Goal: Find specific page/section: Find specific page/section

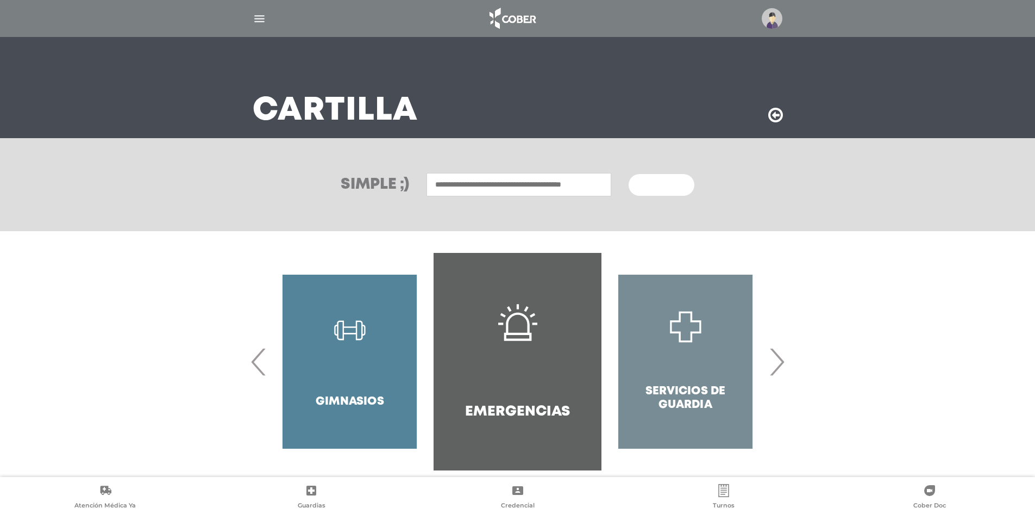
scroll to position [45, 0]
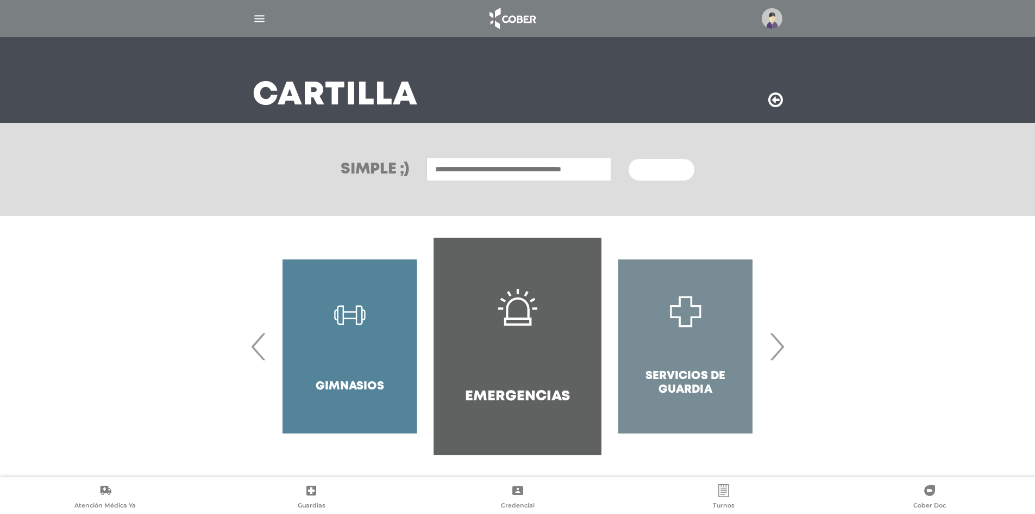
click at [765, 13] on img at bounding box center [772, 18] width 21 height 21
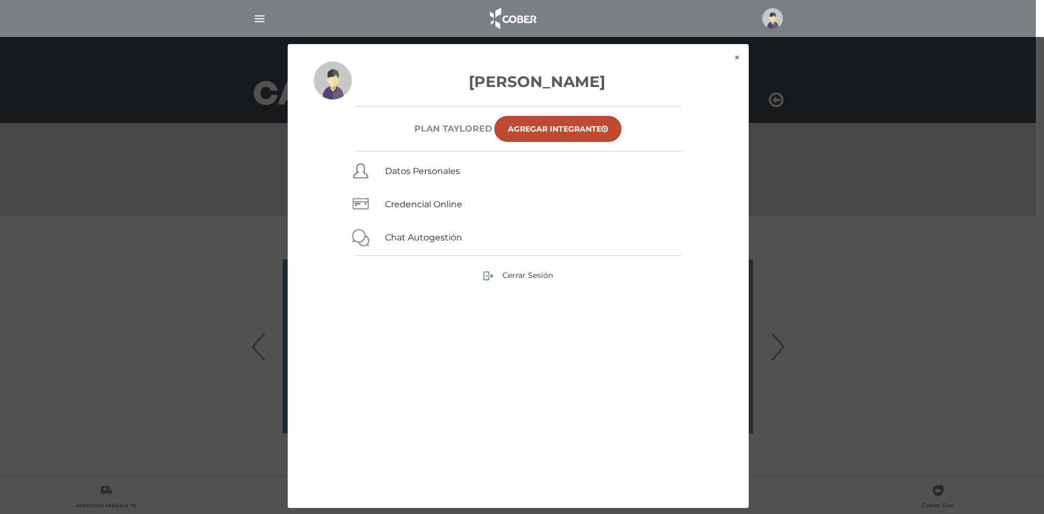
click at [811, 188] on div "× × [PERSON_NAME] Plan TAYLORED Agregar Integrante Datos Personales Credencial …" at bounding box center [521, 275] width 991 height 465
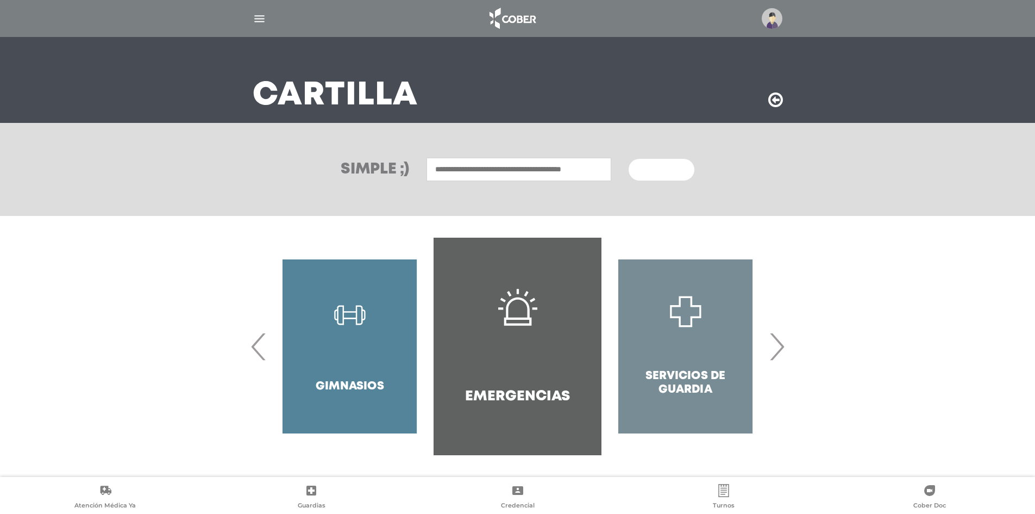
click at [780, 352] on span "›" at bounding box center [776, 346] width 21 height 59
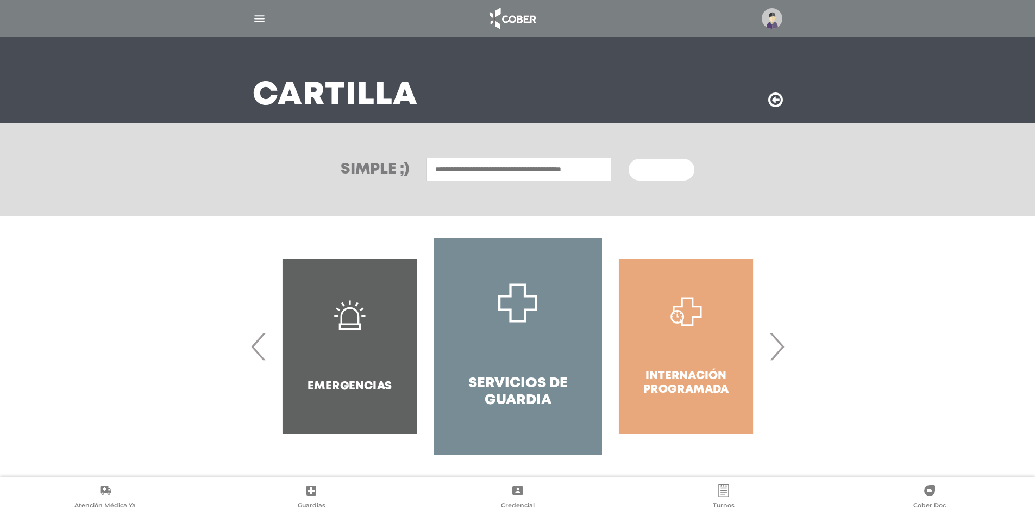
click at [780, 348] on span "›" at bounding box center [776, 346] width 21 height 59
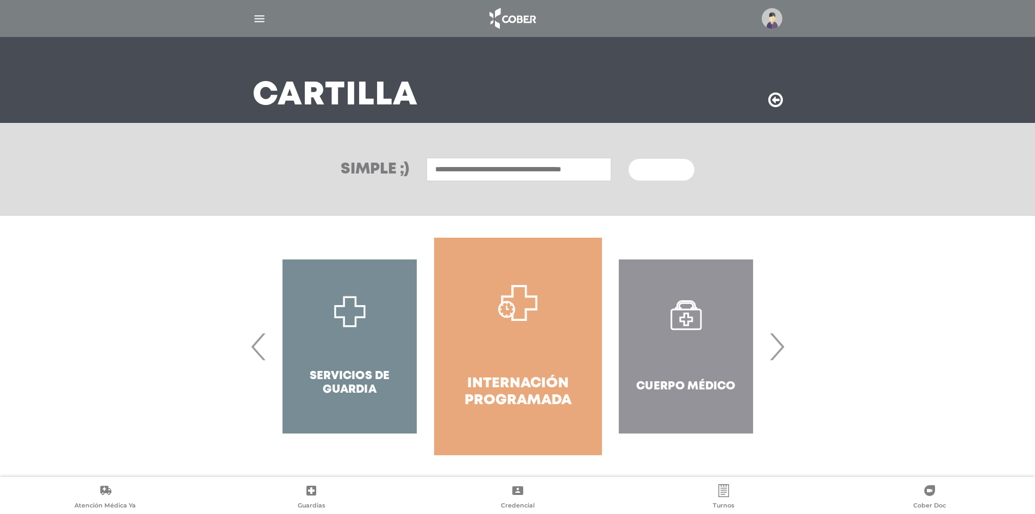
click at [780, 348] on span "›" at bounding box center [776, 346] width 21 height 59
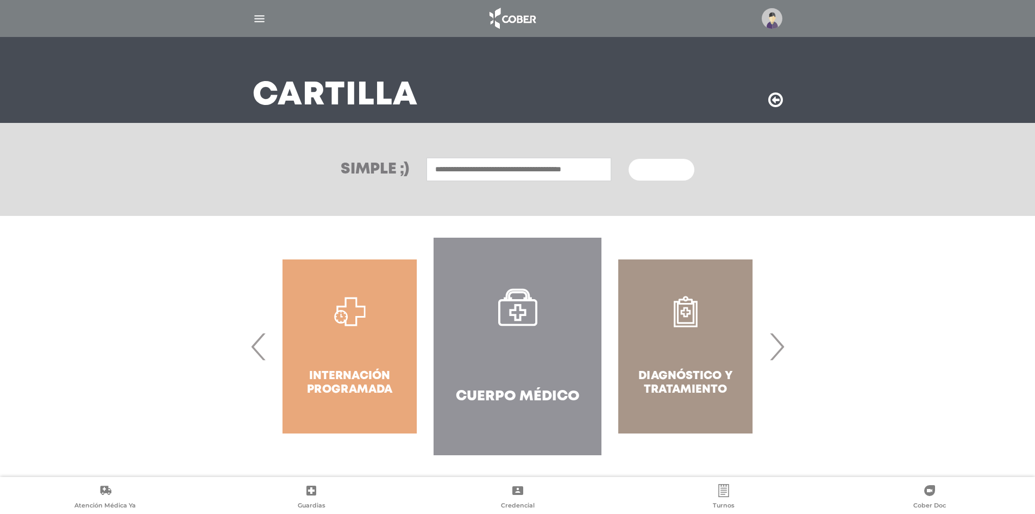
click at [780, 348] on span "›" at bounding box center [776, 346] width 21 height 59
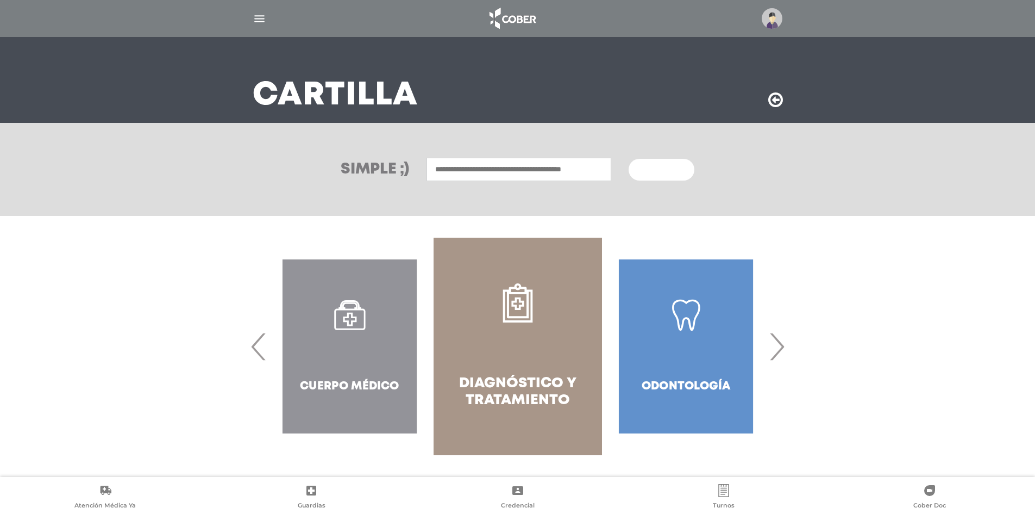
click at [780, 348] on span "›" at bounding box center [776, 346] width 21 height 59
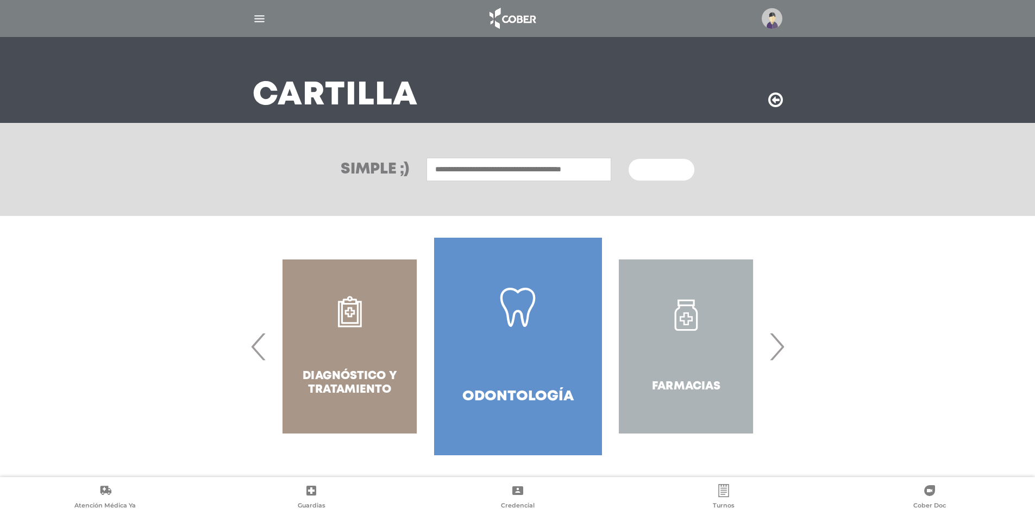
click at [780, 348] on span "›" at bounding box center [776, 346] width 21 height 59
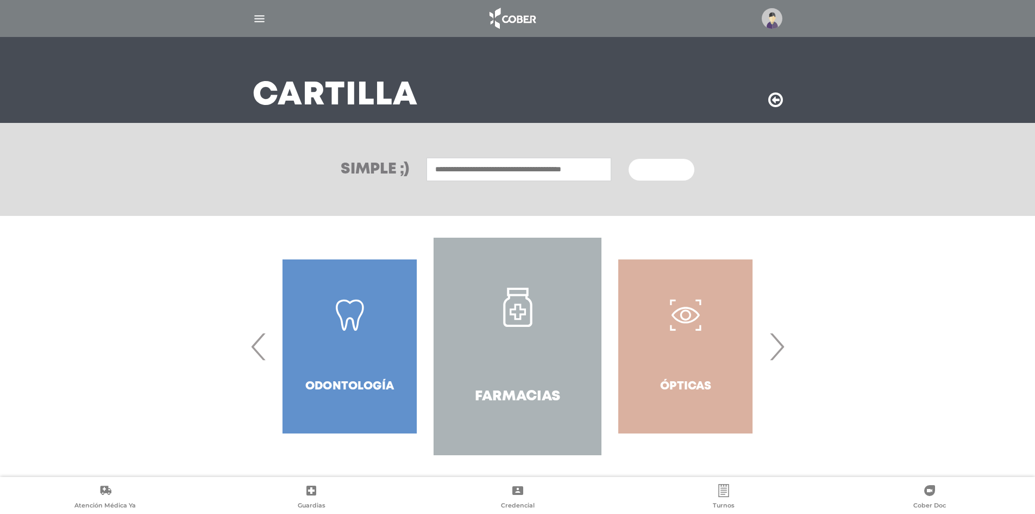
click at [780, 348] on span "›" at bounding box center [776, 346] width 21 height 59
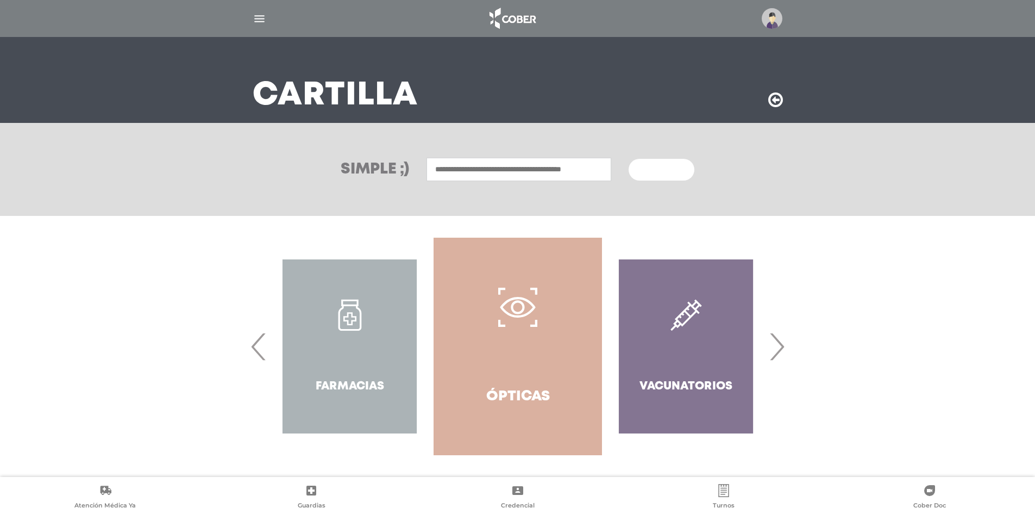
click at [783, 349] on span "›" at bounding box center [776, 346] width 21 height 59
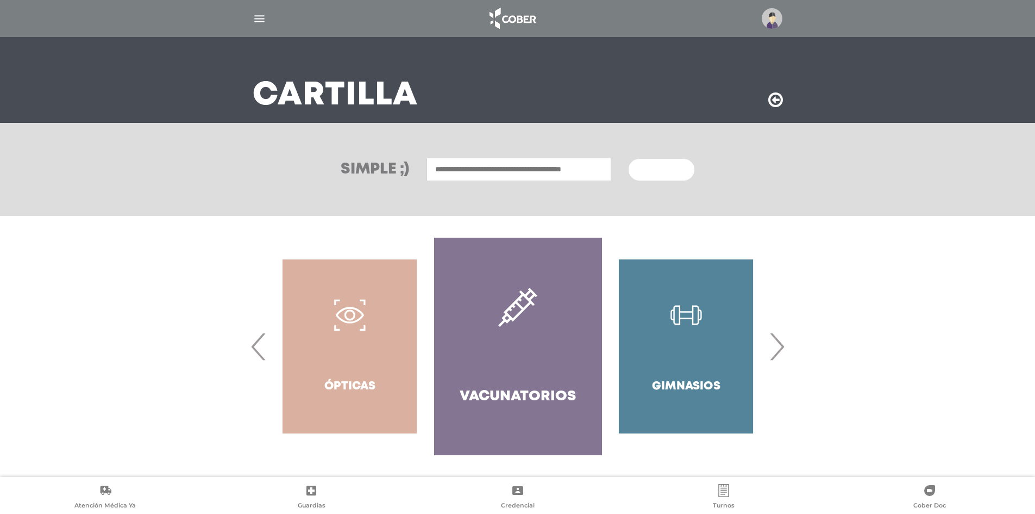
click at [779, 347] on span "›" at bounding box center [776, 346] width 21 height 59
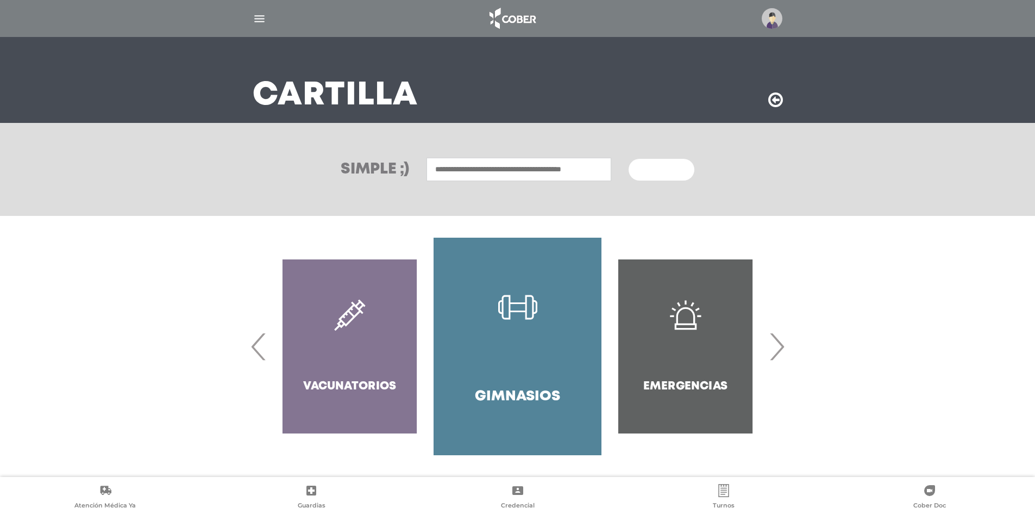
click at [770, 359] on div "Servicios de Guardia" at bounding box center [854, 346] width 168 height 217
click at [388, 102] on h3 "Cartilla" at bounding box center [335, 96] width 165 height 28
